Goal: Task Accomplishment & Management: Use online tool/utility

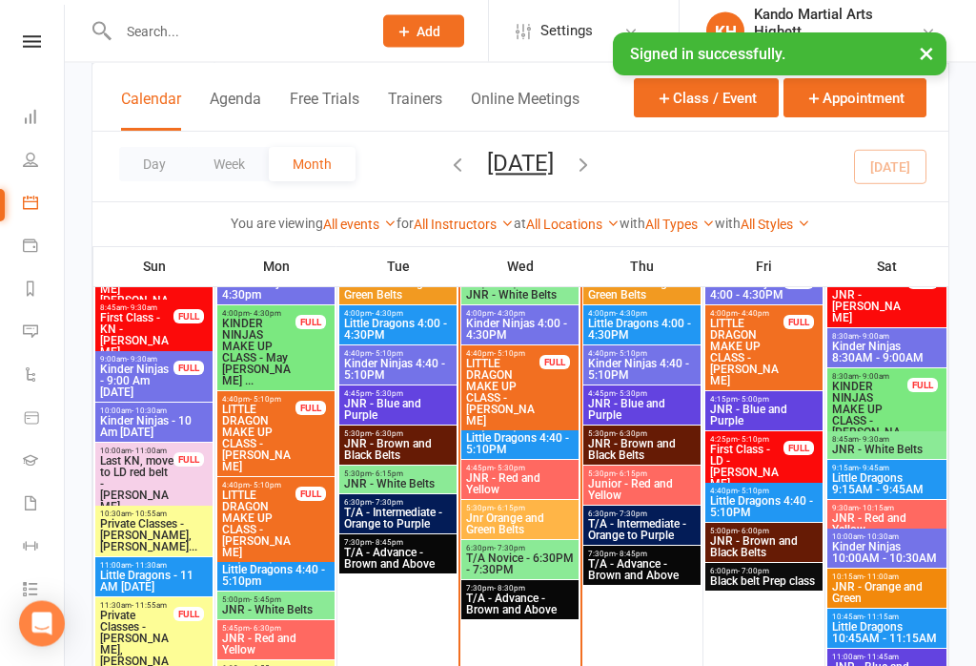
scroll to position [2539, 0]
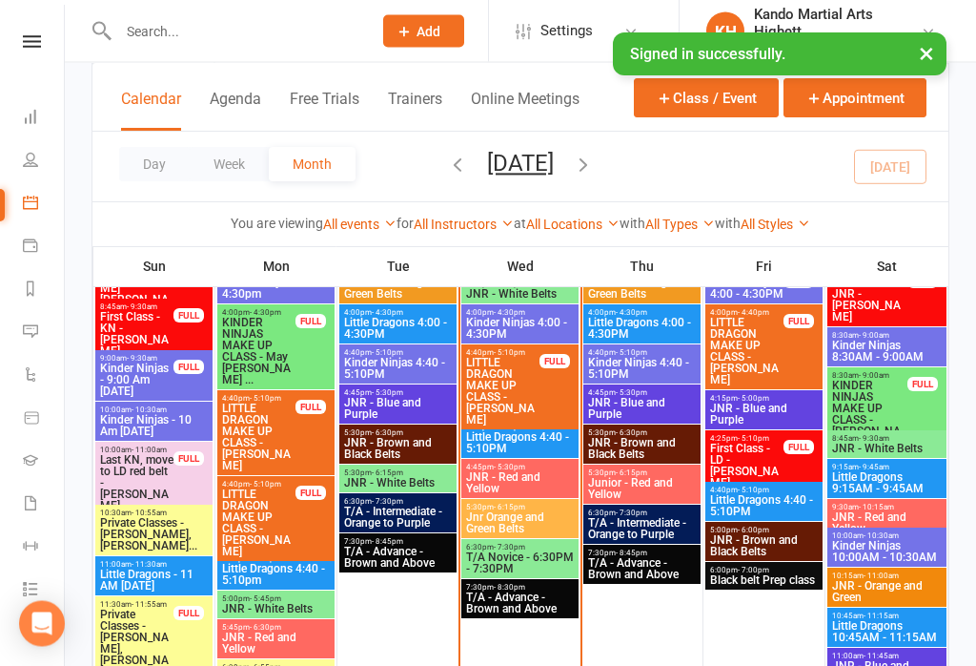
click at [518, 318] on span "Kinder Ninjas 4:00 - 4:30PM" at bounding box center [520, 329] width 110 height 23
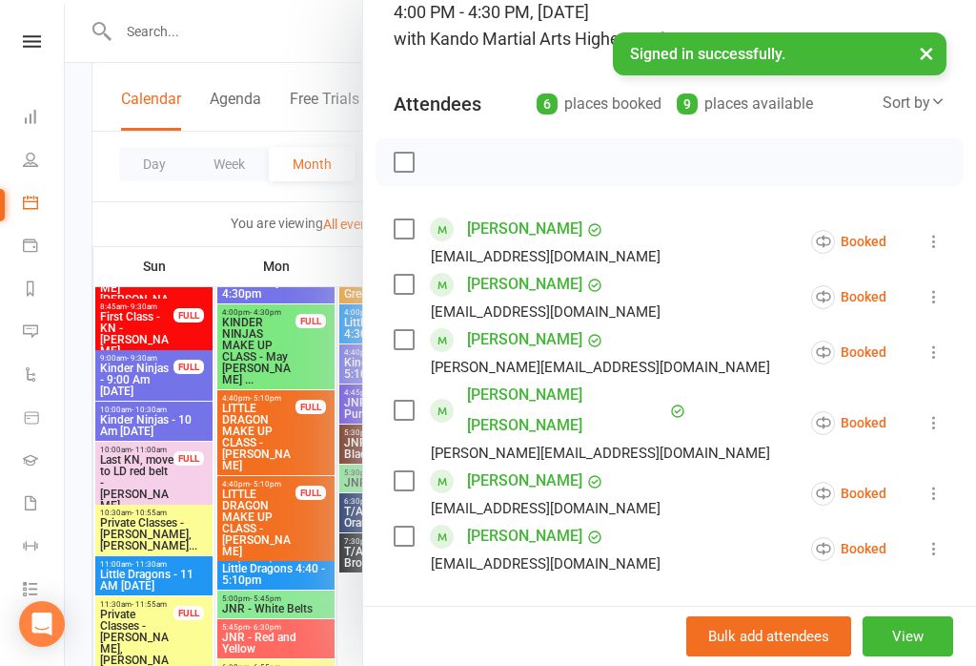
scroll to position [142, 0]
click at [248, 33] on div at bounding box center [521, 333] width 912 height 666
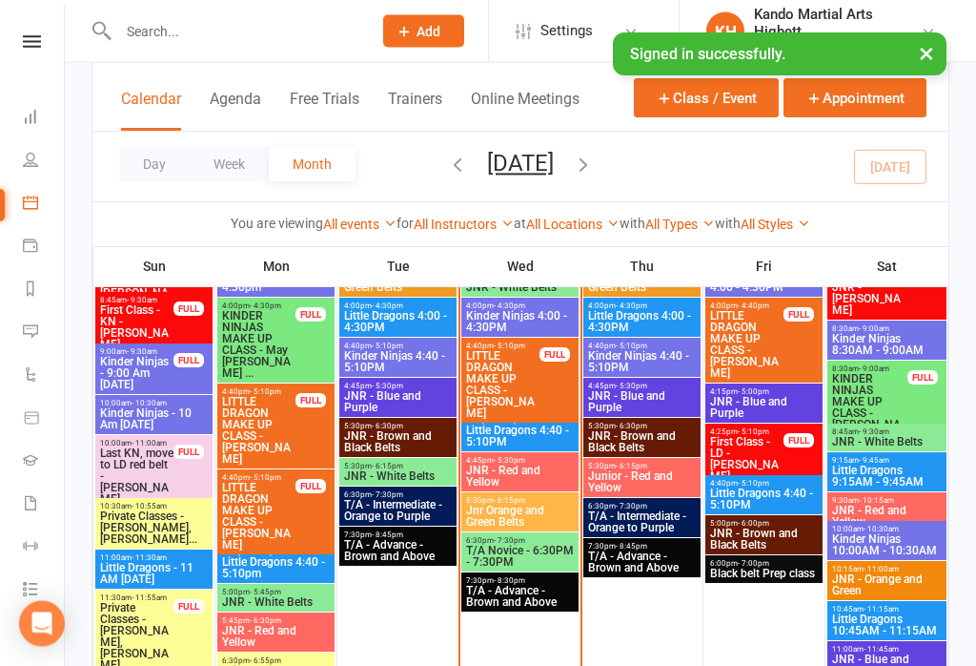
scroll to position [2547, 0]
click at [512, 315] on span "Kinder Ninjas 4:00 - 4:30PM" at bounding box center [520, 321] width 110 height 23
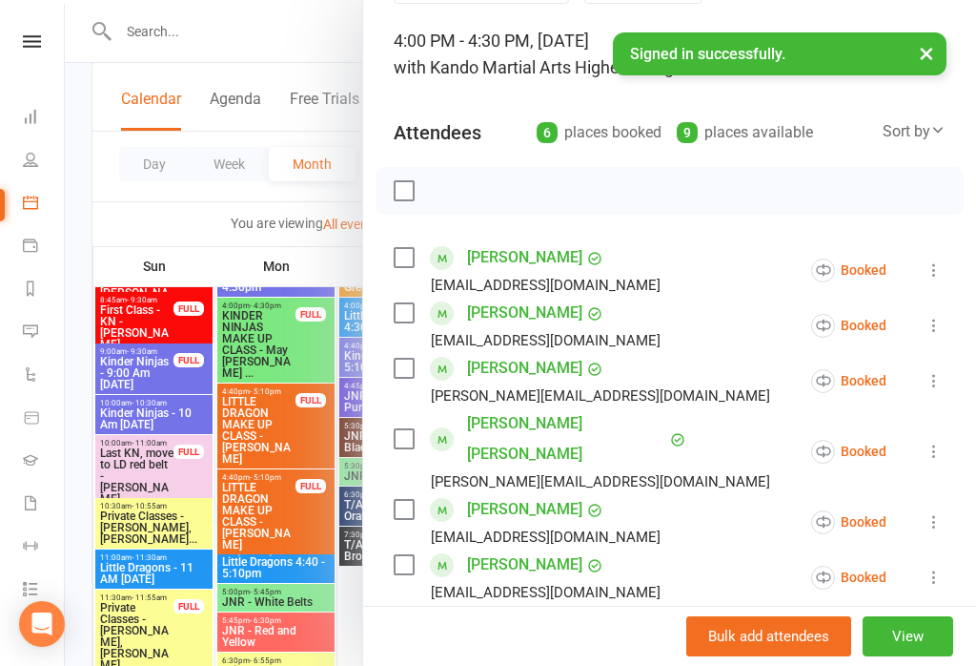
scroll to position [116, 0]
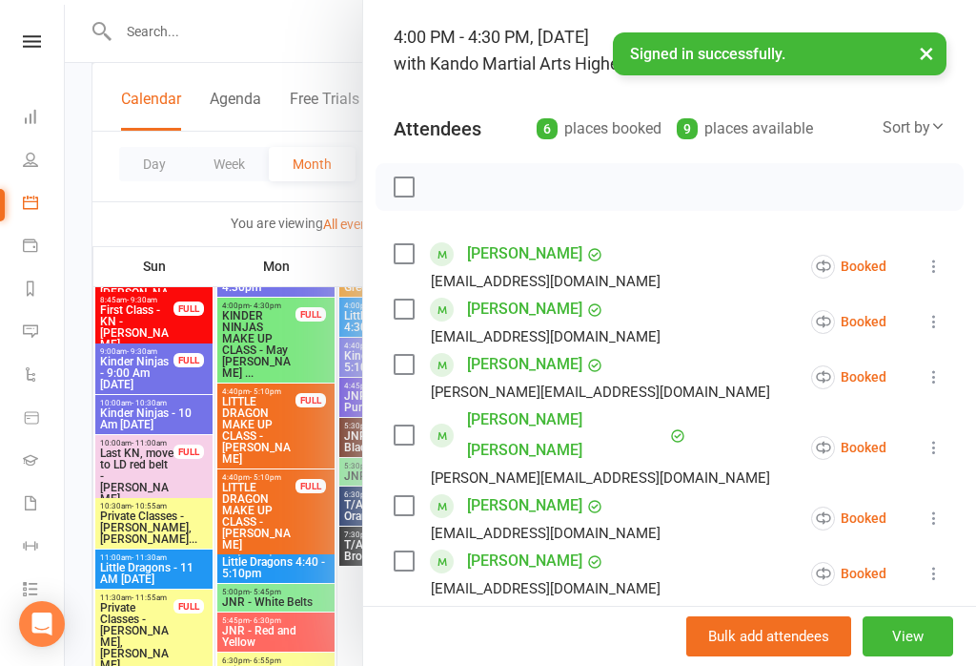
click at [240, 346] on div at bounding box center [521, 333] width 912 height 666
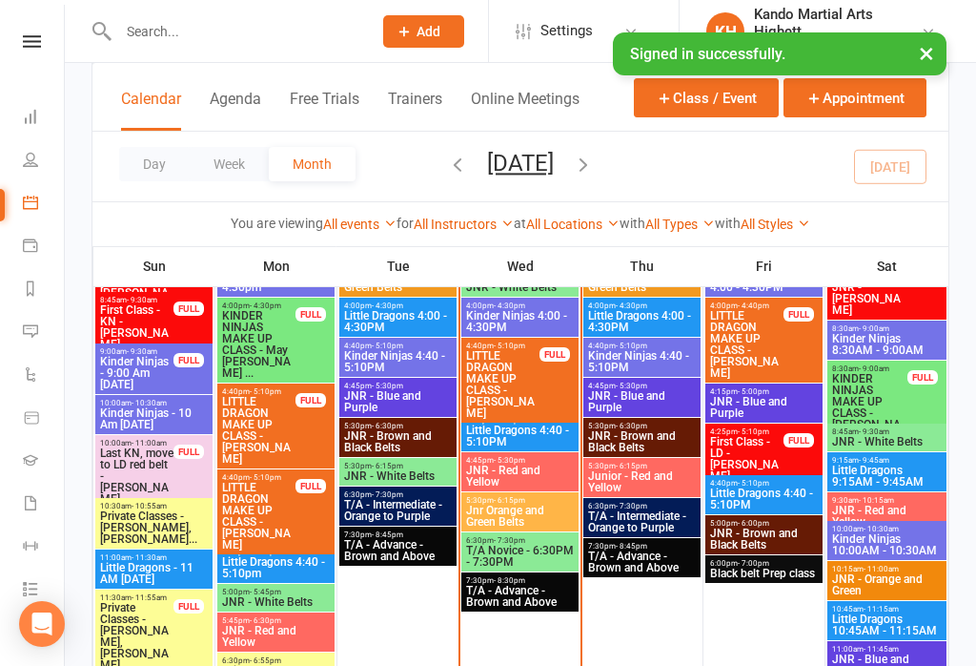
click at [541, 435] on span "Little Dragons 4:40 - 5:10PM" at bounding box center [520, 435] width 110 height 23
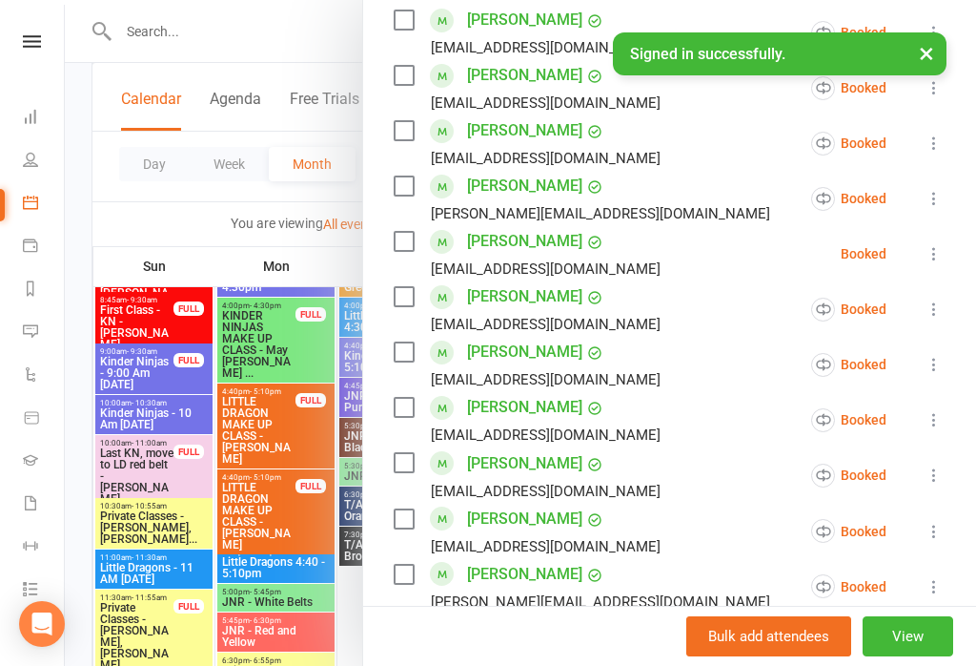
scroll to position [822, 0]
click at [289, 360] on div at bounding box center [521, 333] width 912 height 666
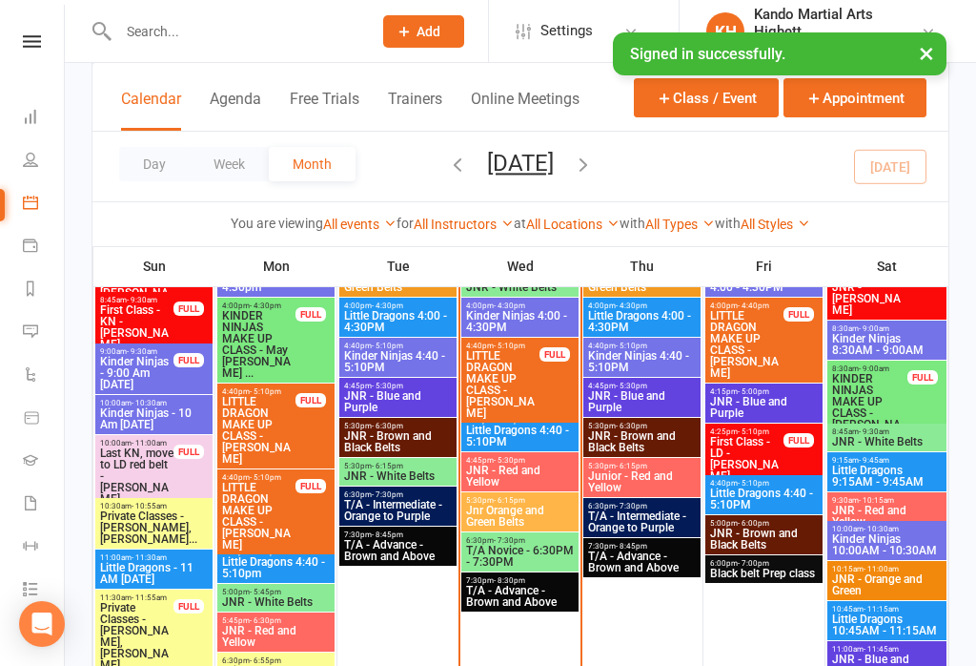
click at [534, 319] on span "Kinder Ninjas 4:00 - 4:30PM" at bounding box center [520, 321] width 110 height 23
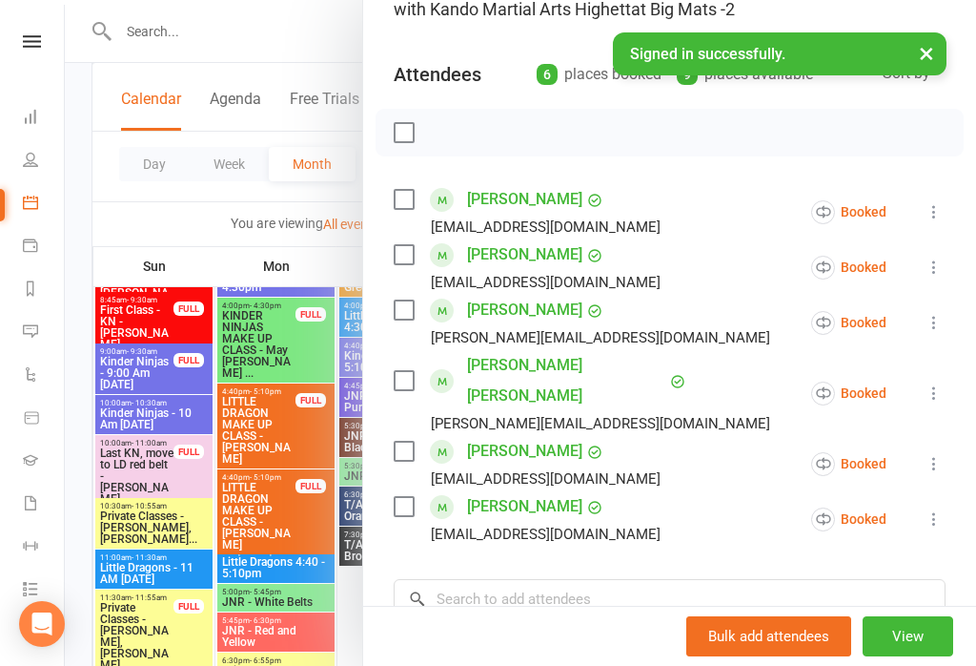
scroll to position [174, 0]
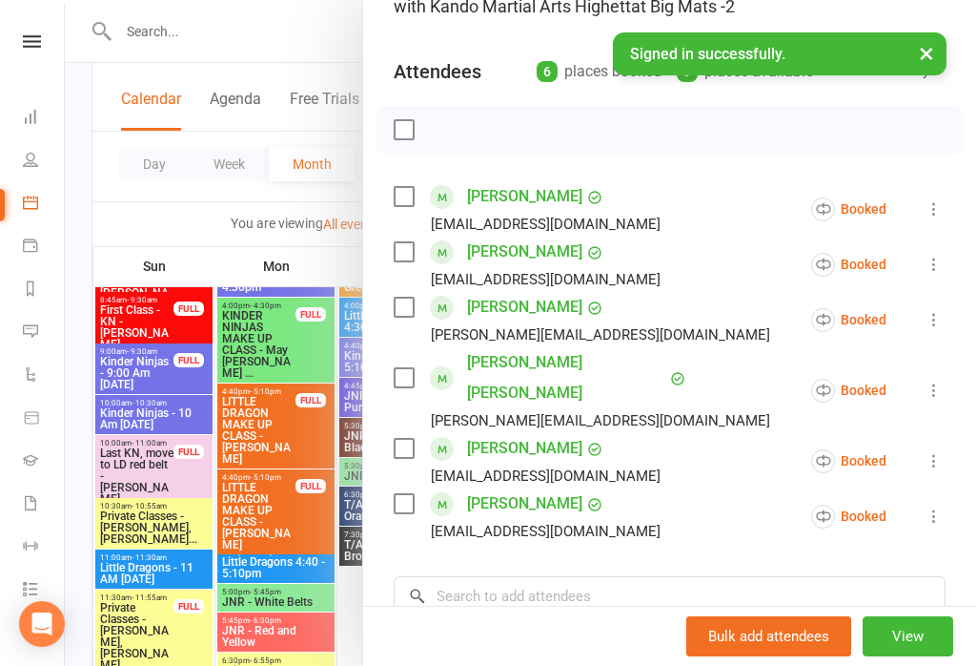
click at [251, 354] on div at bounding box center [521, 333] width 912 height 666
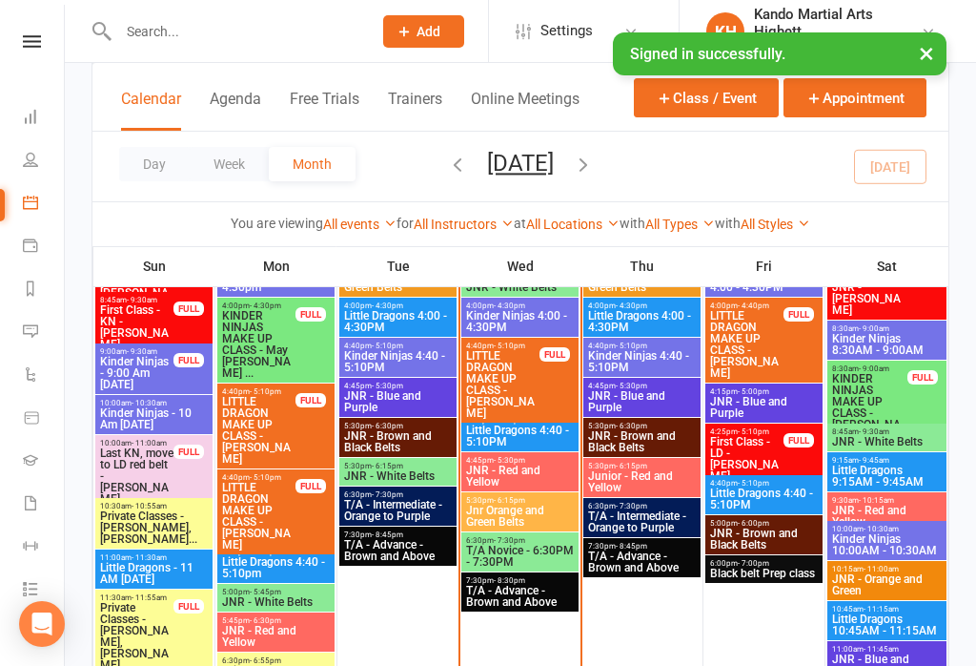
click at [519, 324] on span "Kinder Ninjas 4:00 - 4:30PM" at bounding box center [520, 321] width 110 height 23
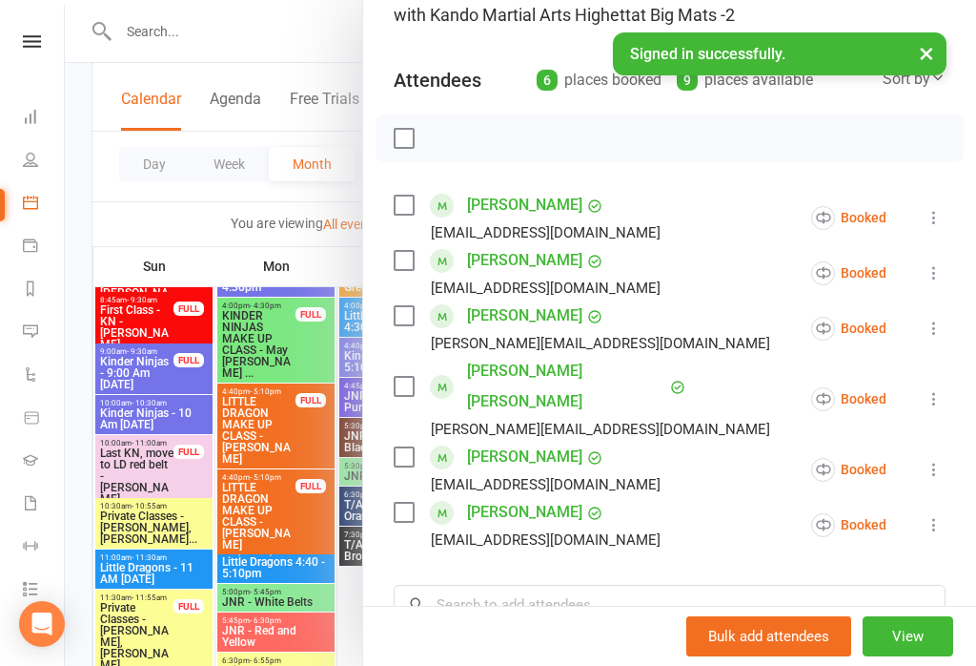
scroll to position [172, 0]
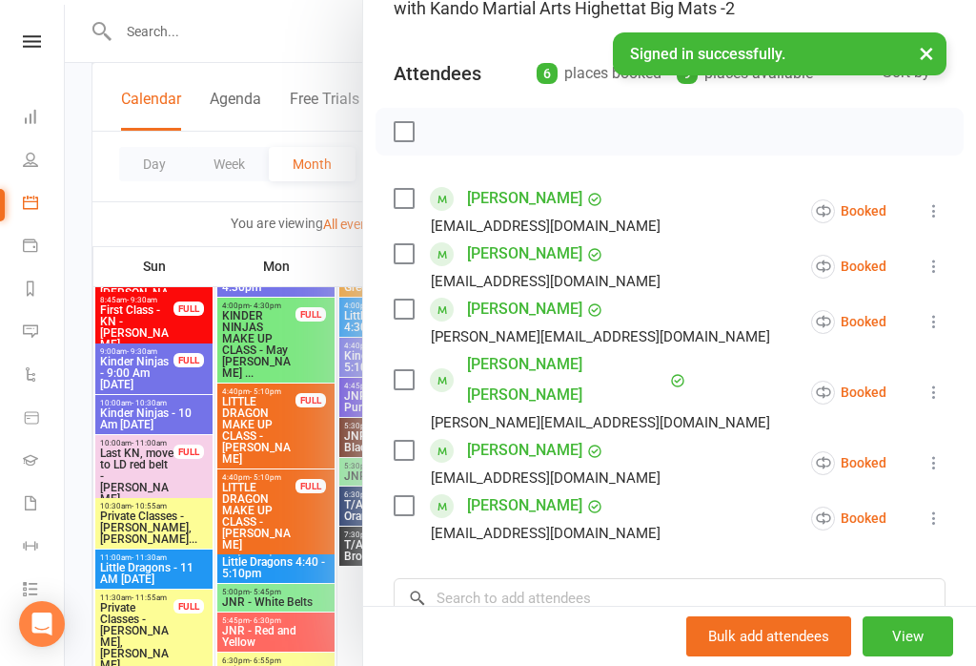
click at [248, 223] on div at bounding box center [521, 333] width 912 height 666
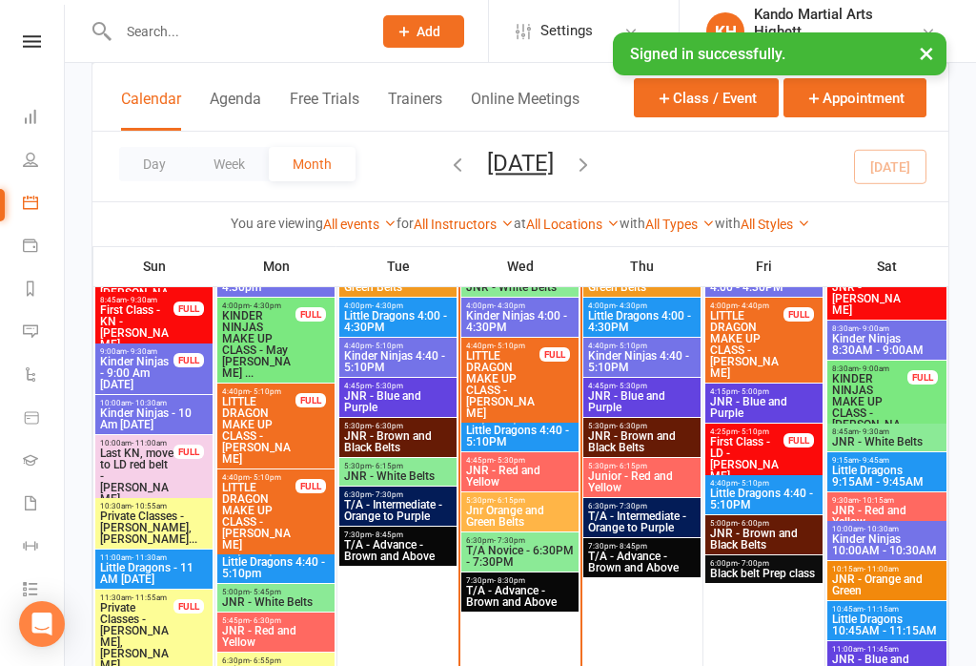
click at [493, 424] on span "Little Dragons 4:40 - 5:10PM" at bounding box center [520, 435] width 110 height 23
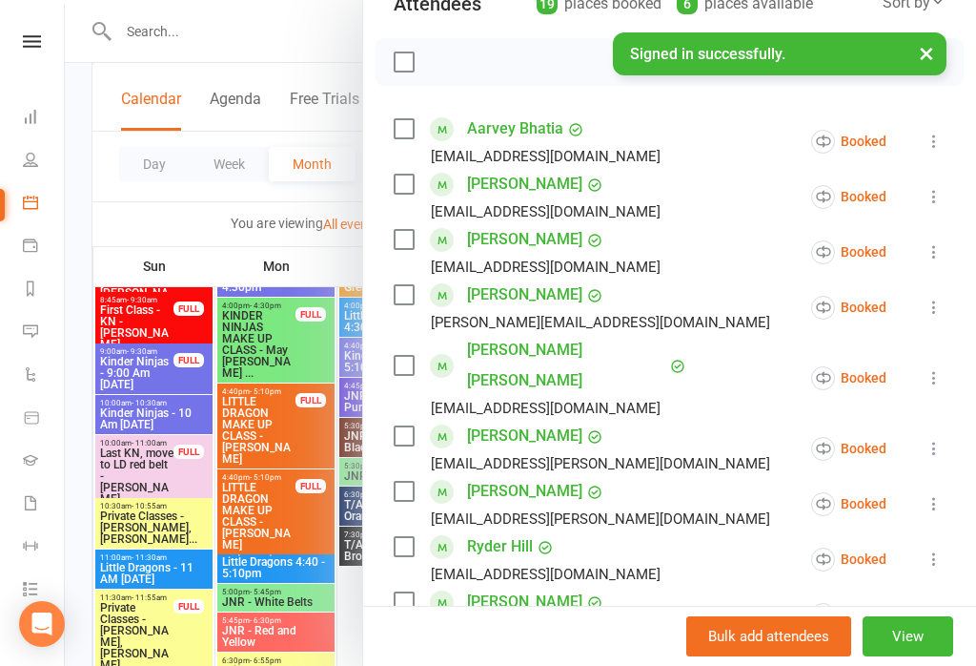
scroll to position [238, 0]
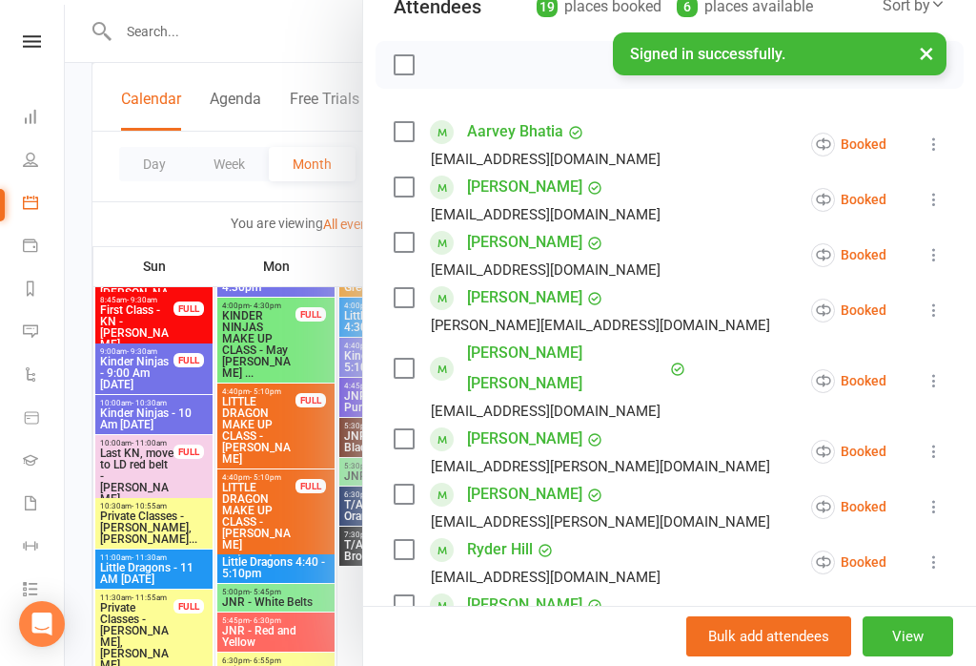
click at [926, 58] on button "×" at bounding box center [927, 52] width 34 height 41
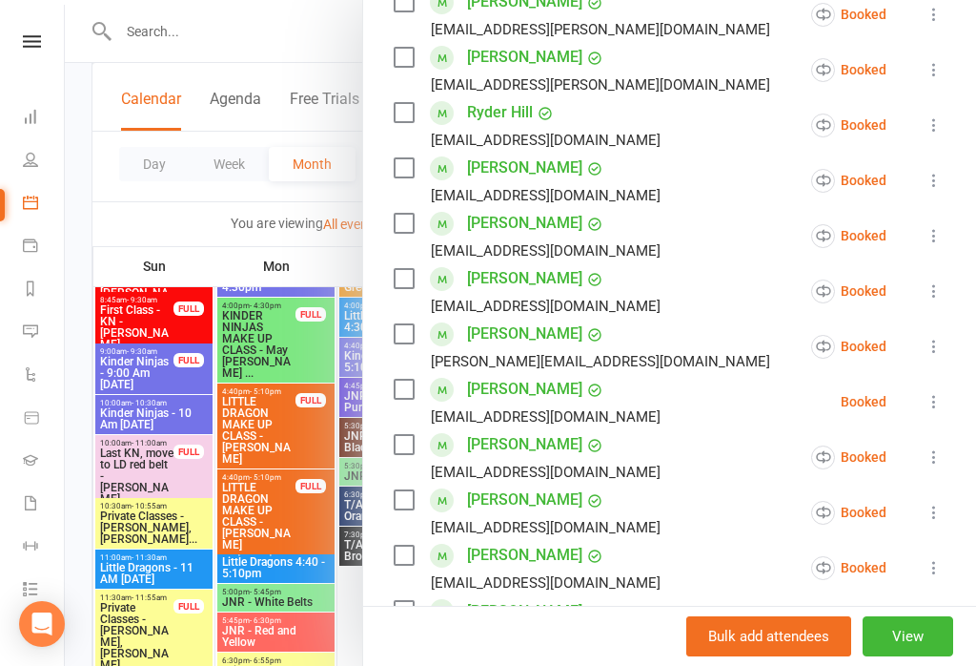
scroll to position [673, 0]
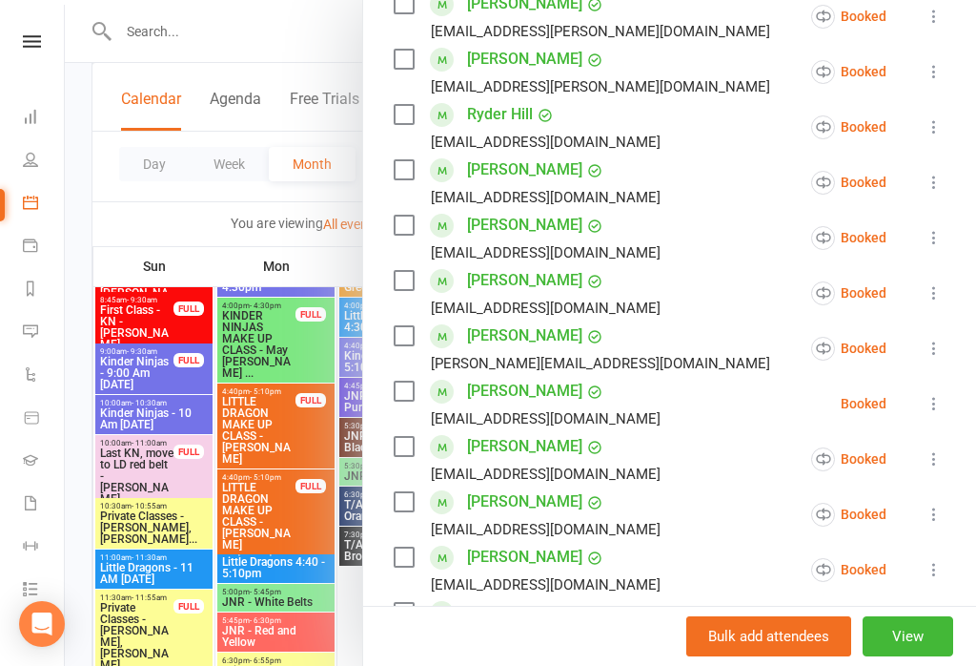
click at [221, 516] on div at bounding box center [521, 333] width 912 height 666
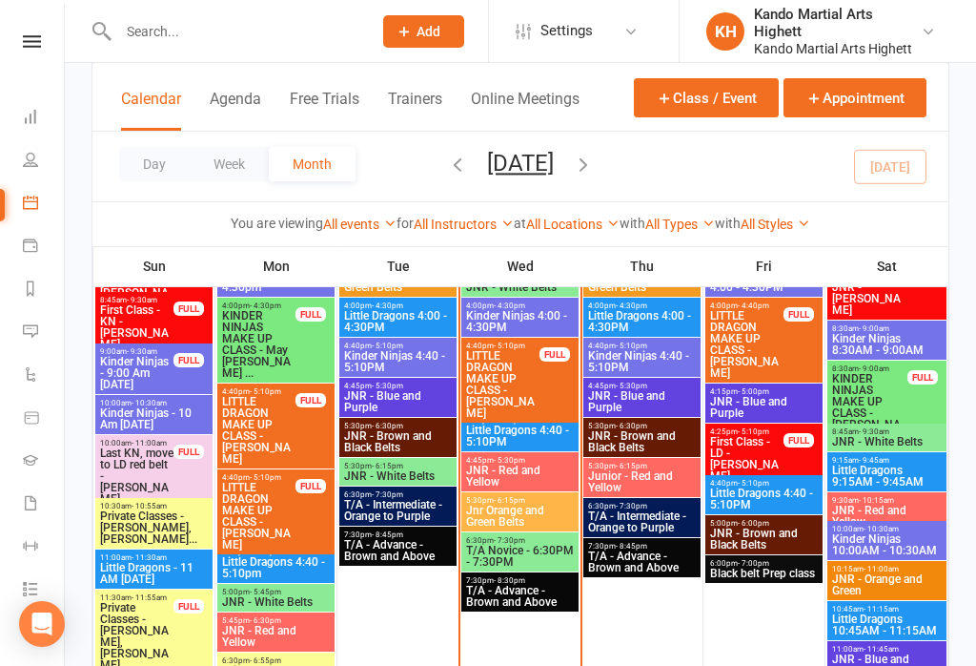
click at [537, 333] on div "4:00pm - 4:30pm Kinder Ninjas 4:00 - 4:30PM" at bounding box center [520, 317] width 117 height 39
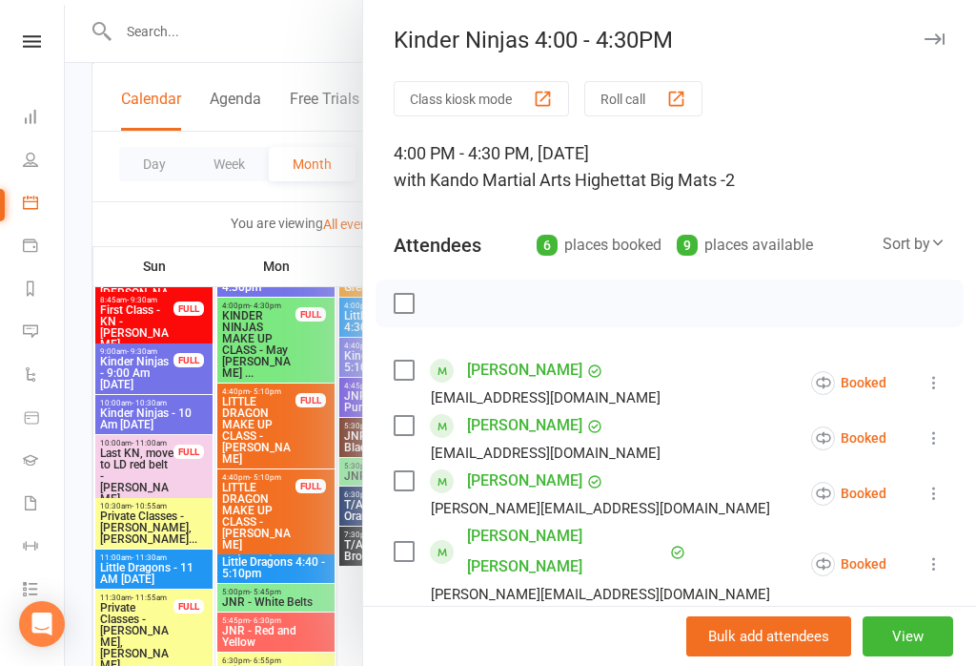
click at [659, 106] on button "Roll call" at bounding box center [644, 98] width 118 height 35
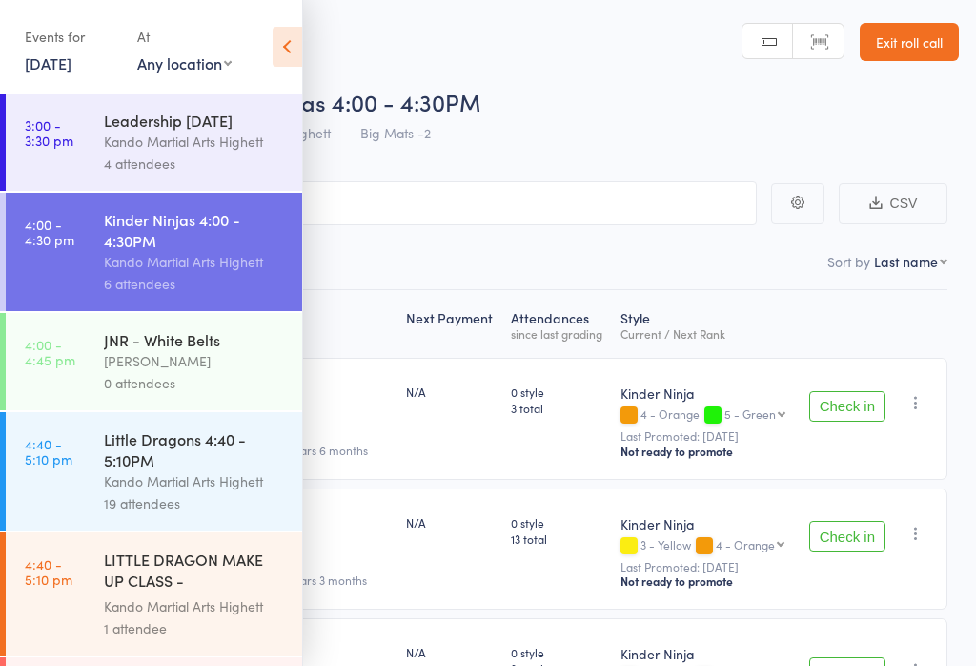
click at [280, 33] on icon at bounding box center [288, 47] width 30 height 40
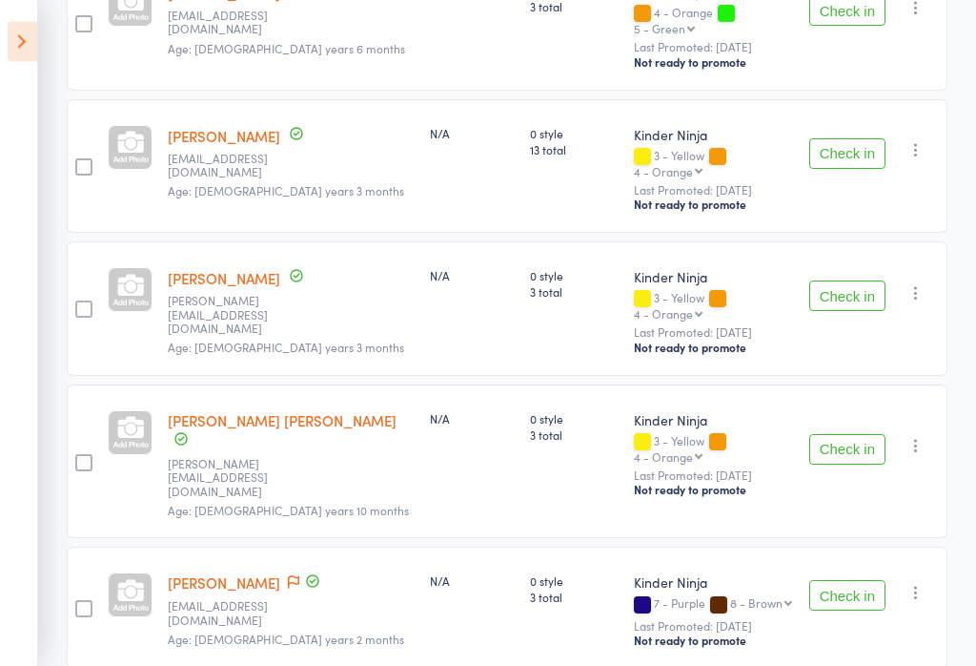
scroll to position [526, 0]
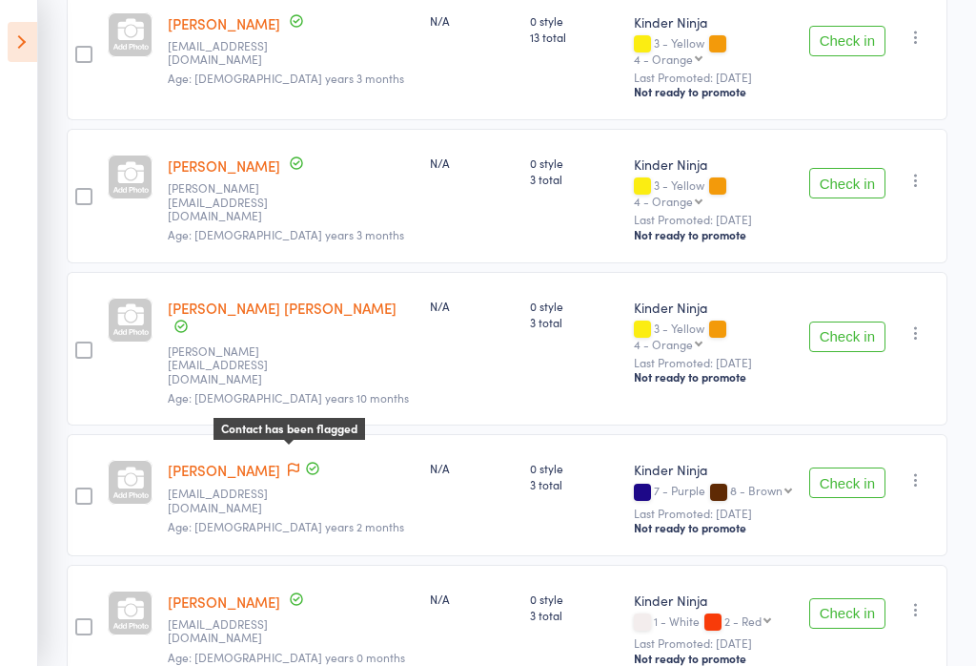
click at [291, 461] on span at bounding box center [293, 470] width 11 height 19
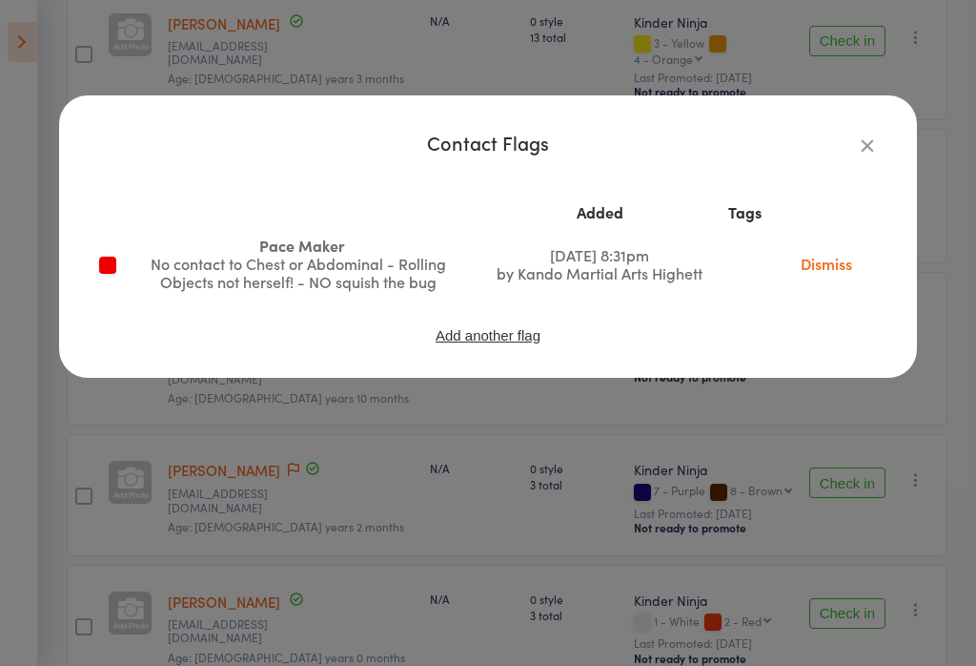
click at [531, 659] on div "Contact Flags Added Tags Pace Maker No contact to Chest or Abdominal - Rolling …" at bounding box center [488, 333] width 976 height 666
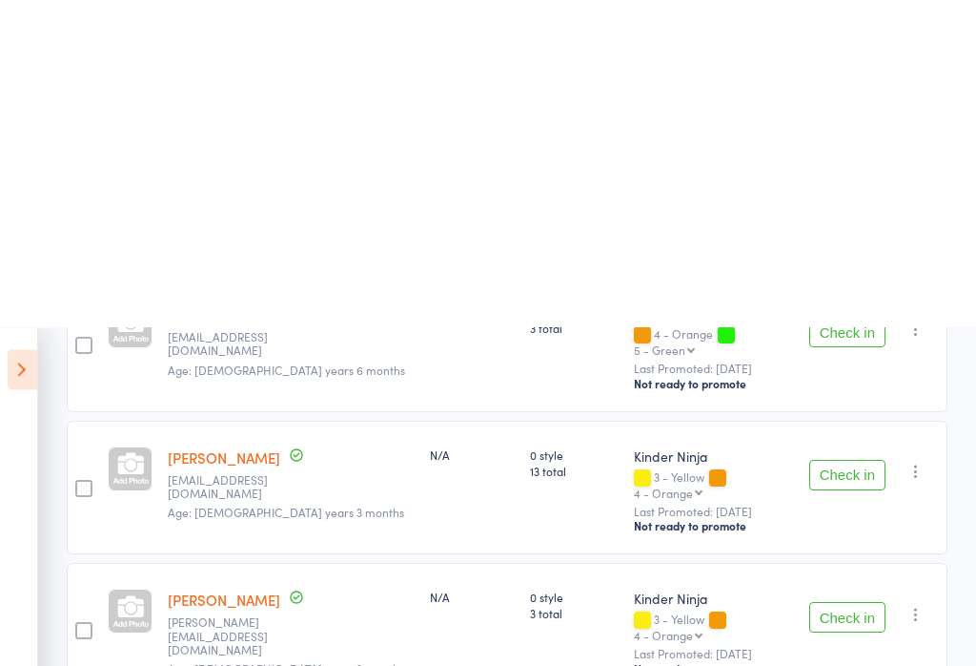
scroll to position [0, 0]
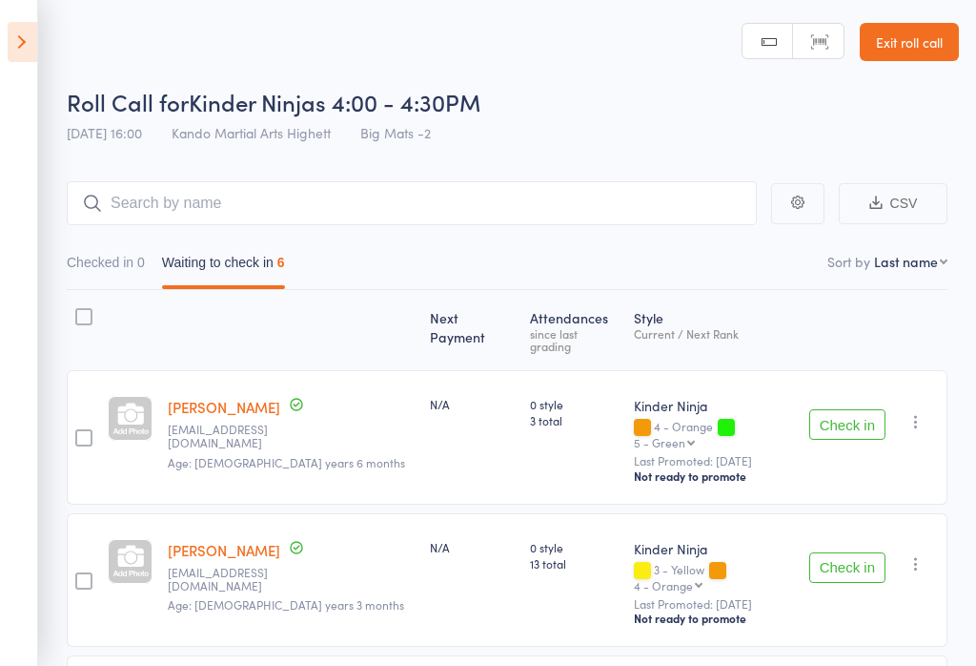
click at [913, 42] on link "Exit roll call" at bounding box center [909, 42] width 99 height 38
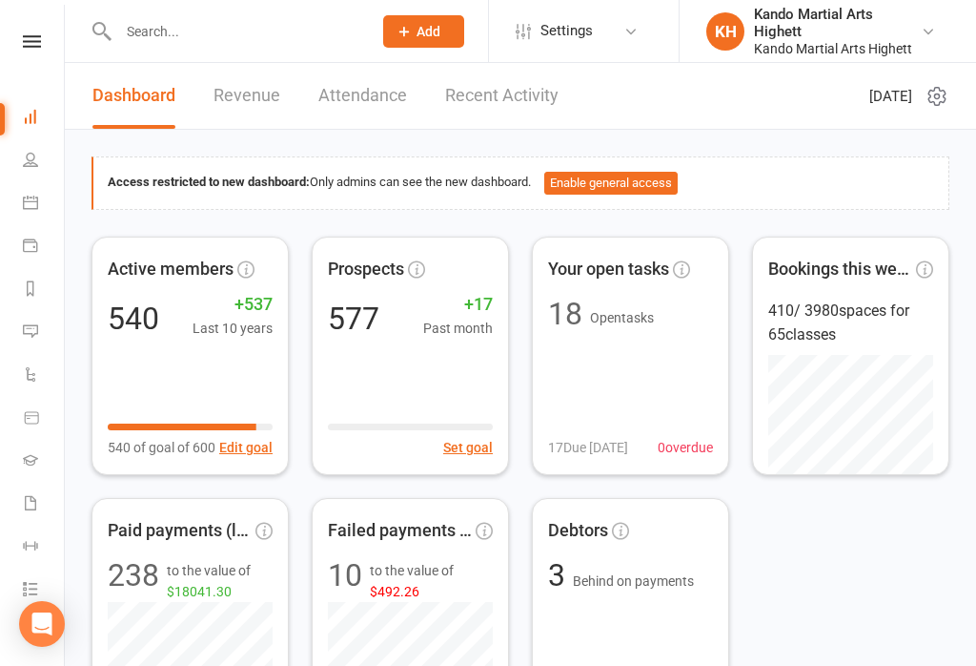
click at [35, 215] on link "Calendar" at bounding box center [44, 204] width 43 height 43
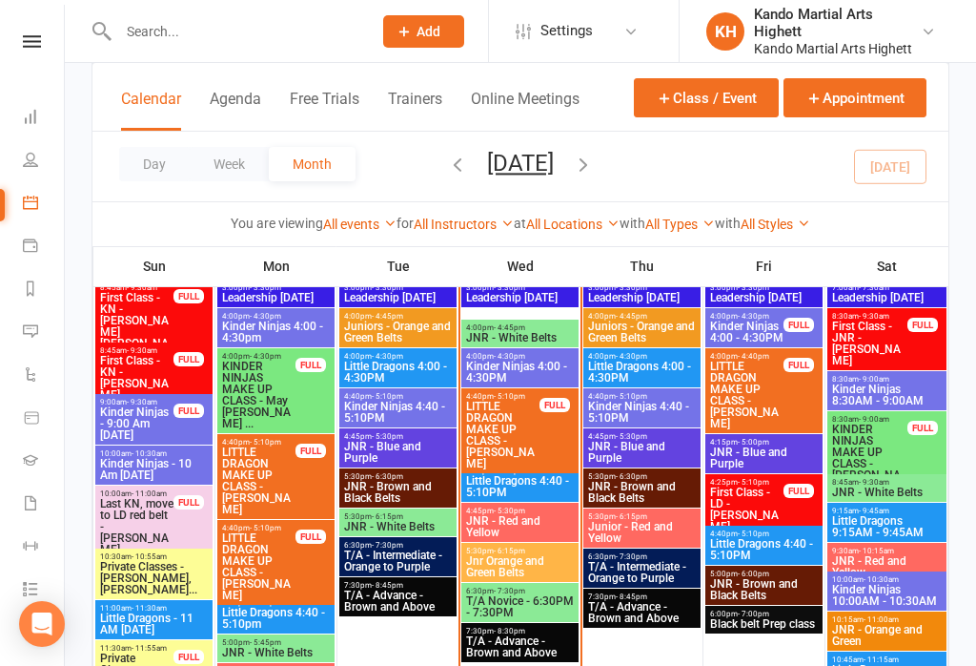
scroll to position [2495, 0]
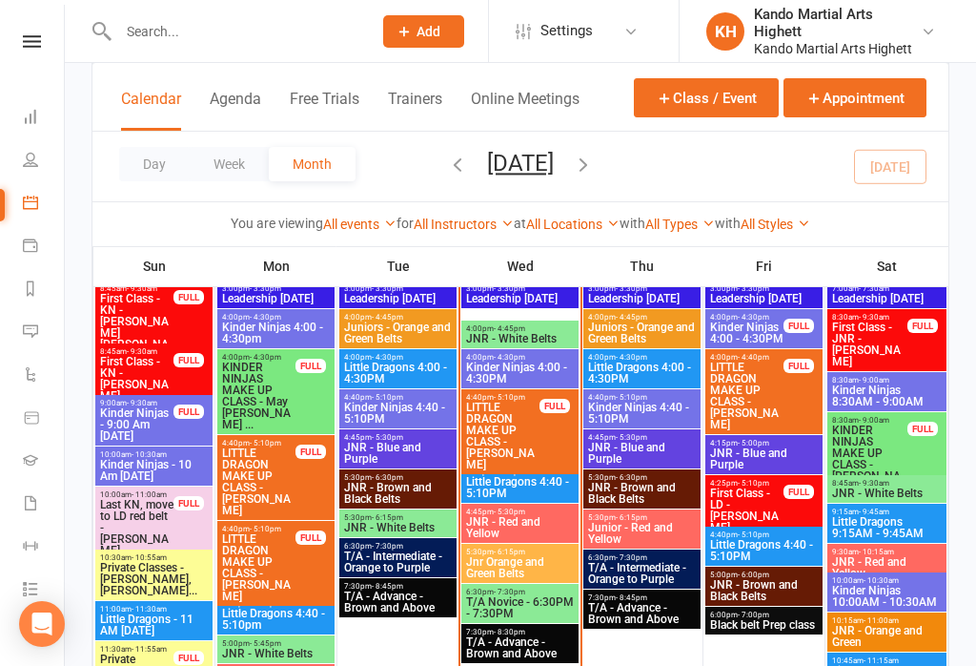
click at [532, 347] on div "4:00pm - 4:45pm JNR - White Belts" at bounding box center [520, 334] width 117 height 28
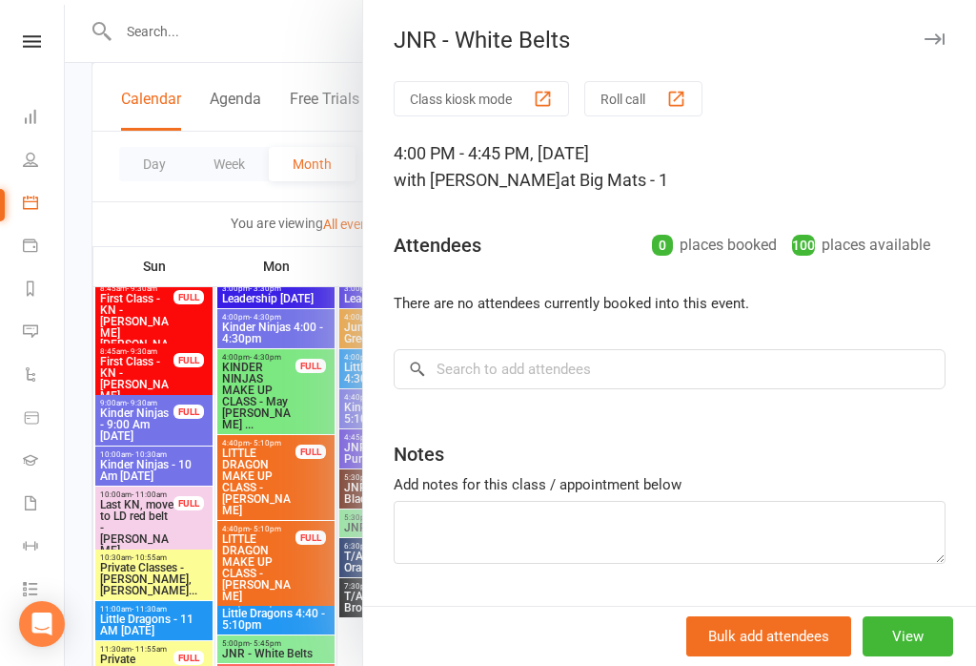
click at [312, 465] on div at bounding box center [521, 333] width 912 height 666
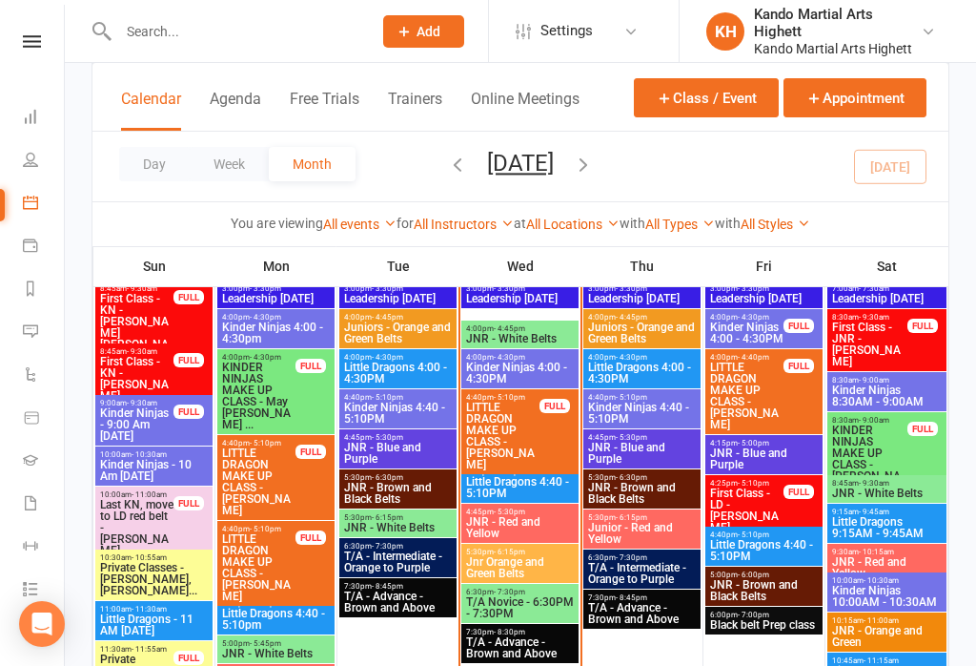
click at [530, 344] on span "JNR - White Belts" at bounding box center [520, 338] width 110 height 11
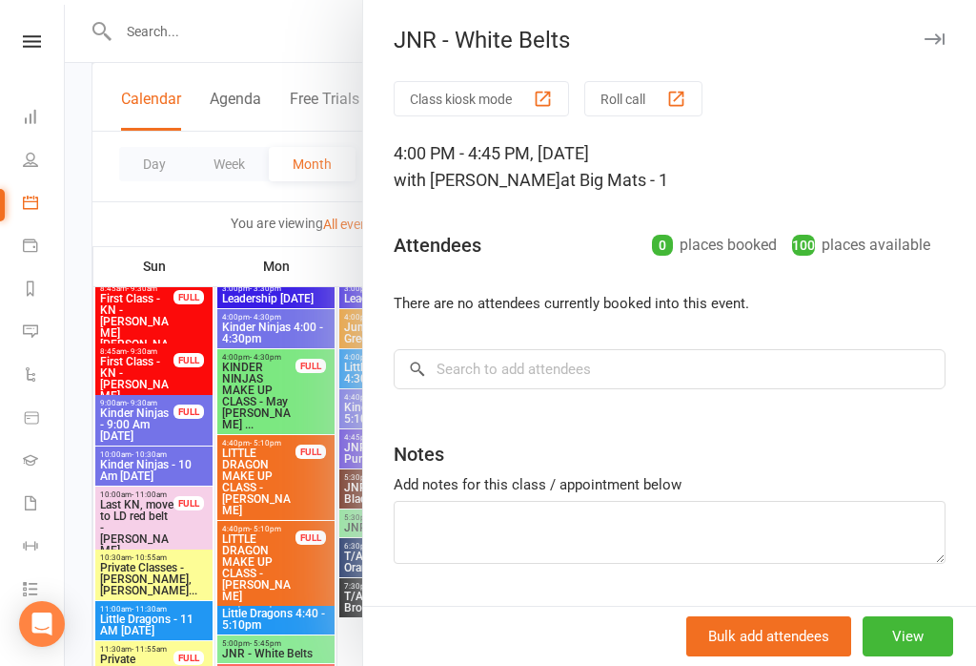
click at [312, 499] on div at bounding box center [521, 333] width 912 height 666
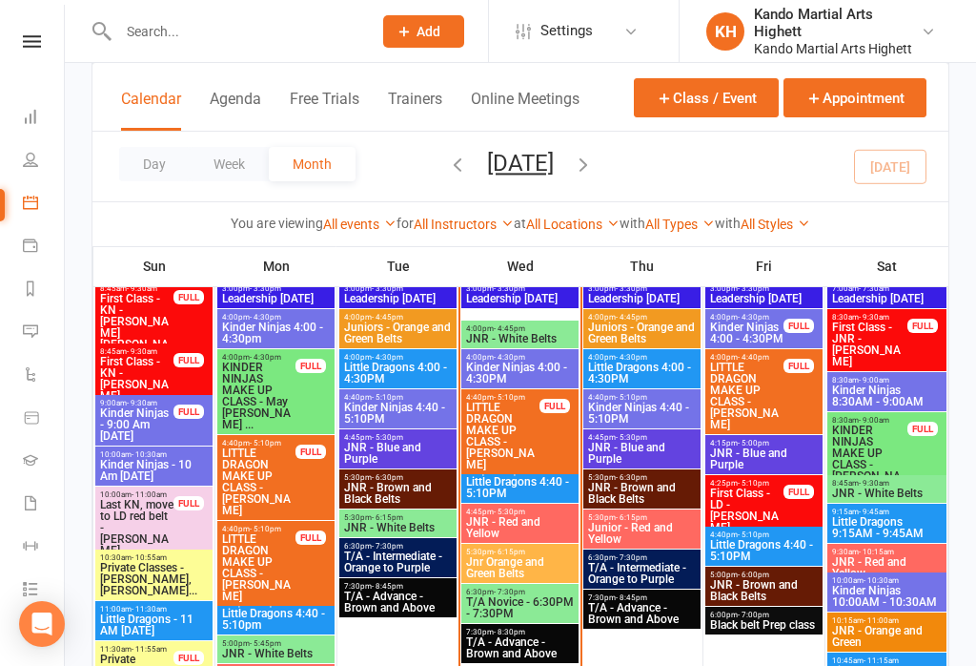
click at [528, 367] on span "Kinder Ninjas 4:00 - 4:30PM" at bounding box center [520, 372] width 110 height 23
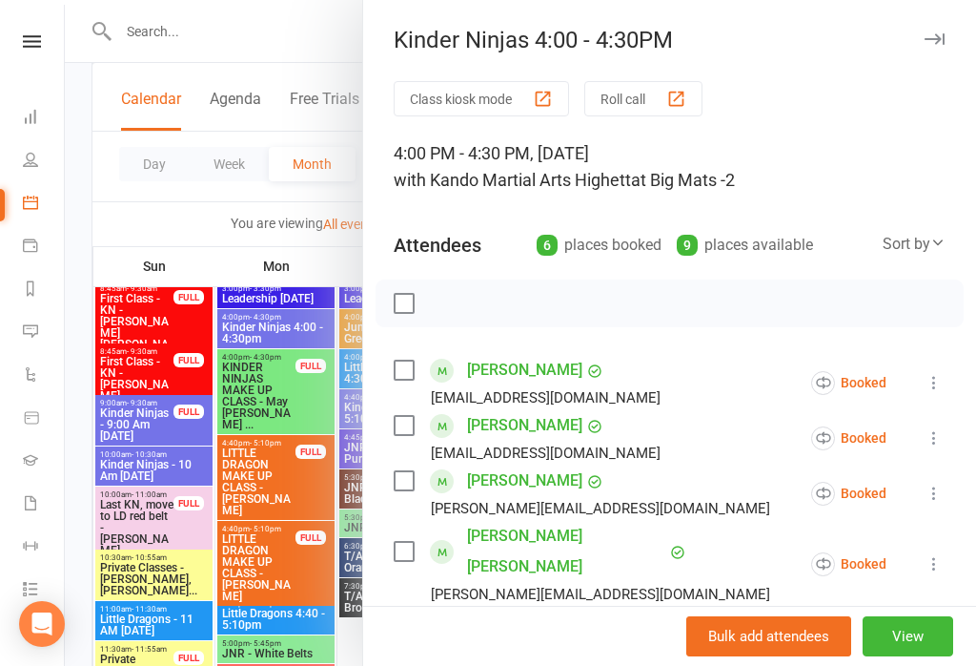
click at [939, 625] on icon at bounding box center [934, 634] width 19 height 19
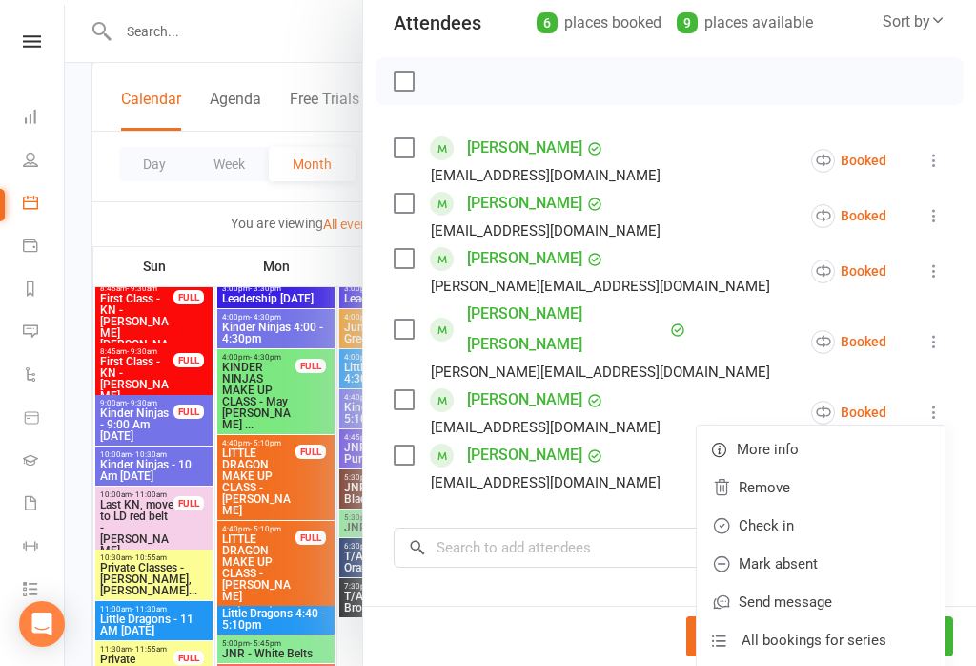
scroll to position [225, 0]
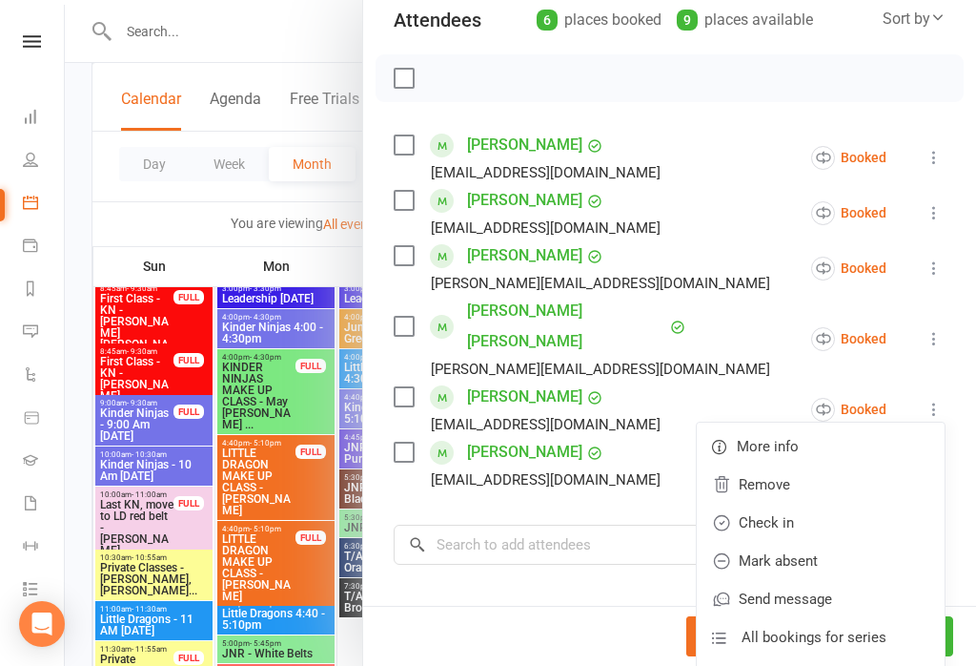
click at [800, 503] on link "Check in" at bounding box center [821, 522] width 248 height 38
